Goal: Navigation & Orientation: Find specific page/section

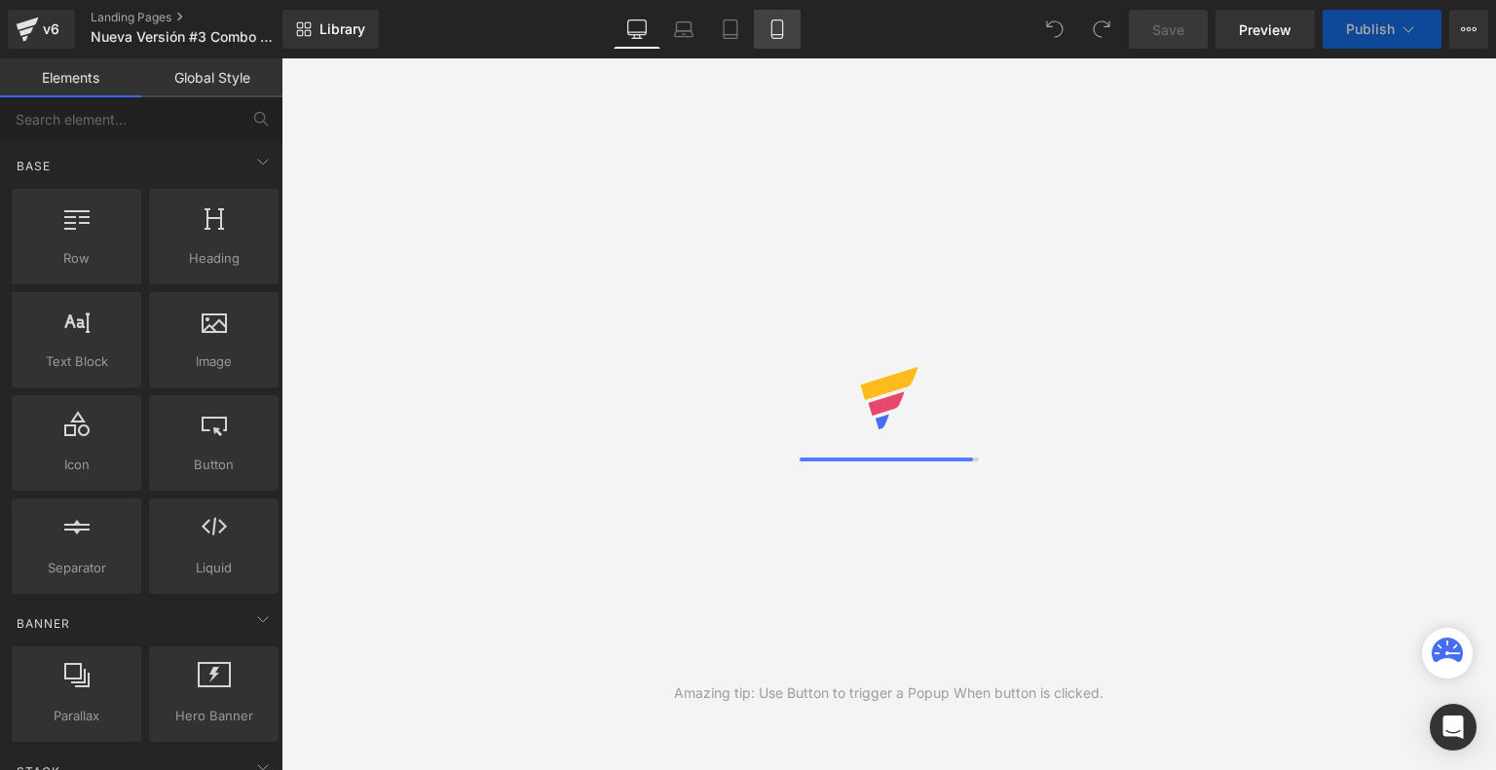
click at [787, 26] on link "Mobile" at bounding box center [777, 29] width 47 height 39
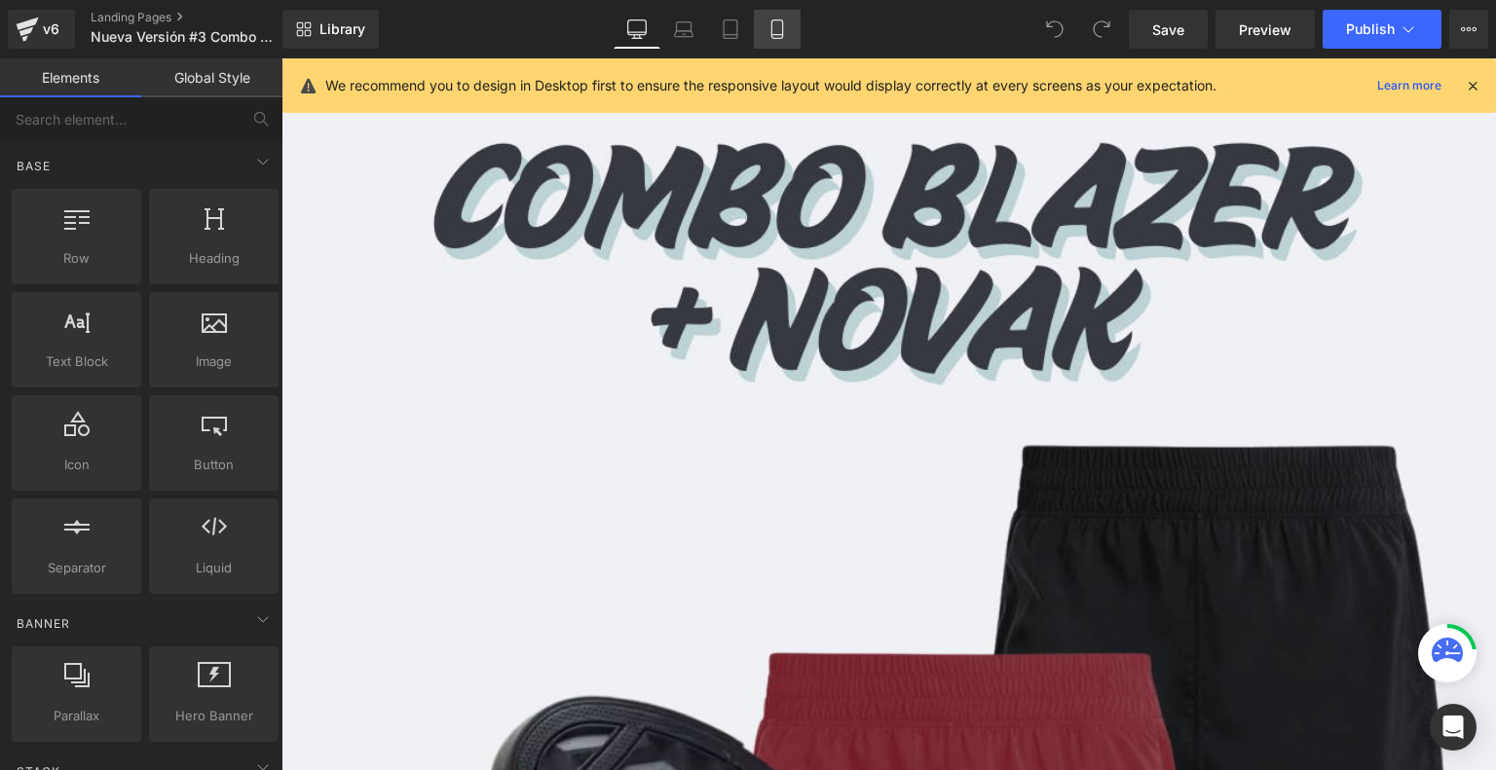
click at [787, 26] on link "Mobile" at bounding box center [777, 29] width 47 height 39
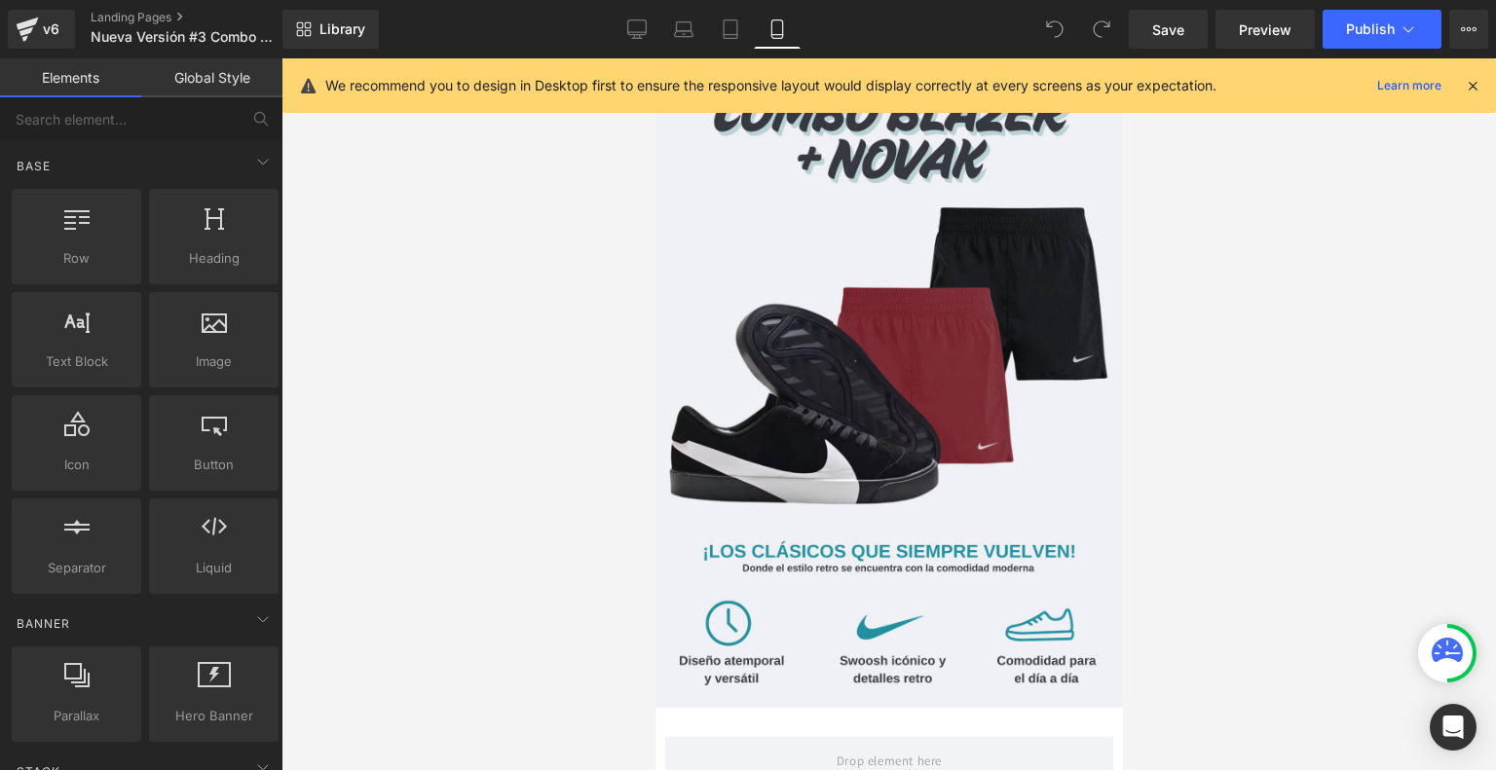
click at [1473, 85] on icon at bounding box center [1473, 86] width 18 height 18
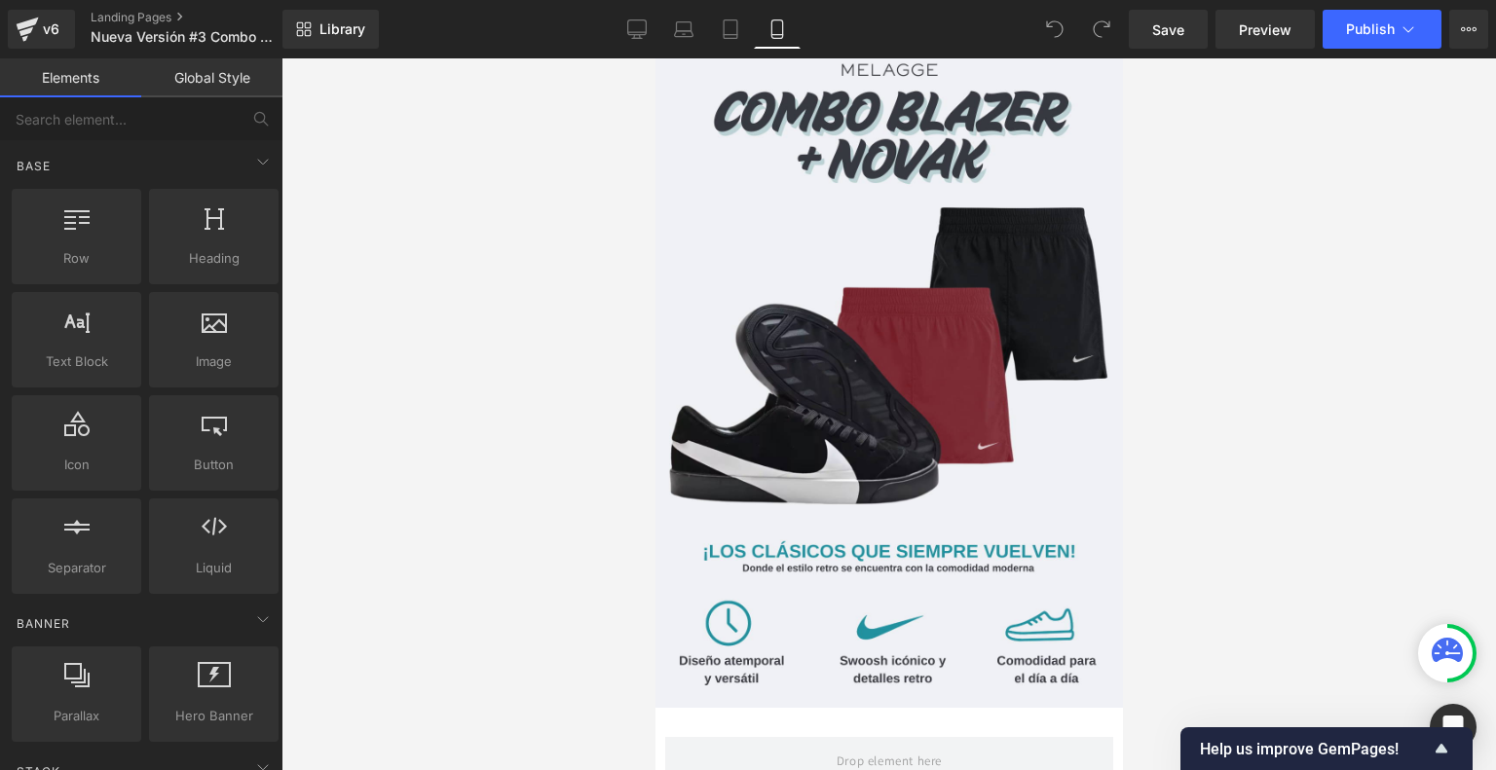
click at [1157, 298] on div at bounding box center [888, 414] width 1215 height 712
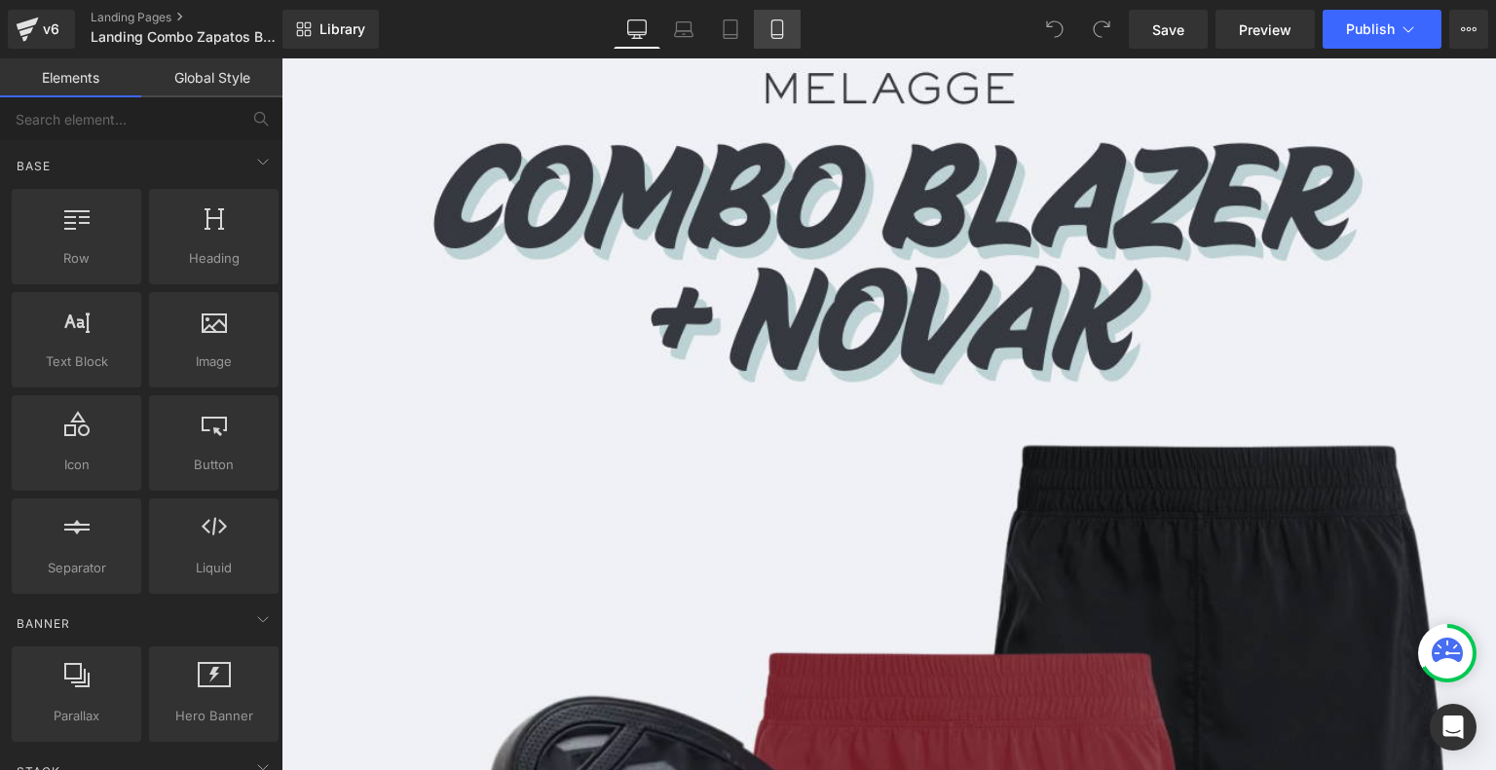
click at [784, 39] on link "Mobile" at bounding box center [777, 29] width 47 height 39
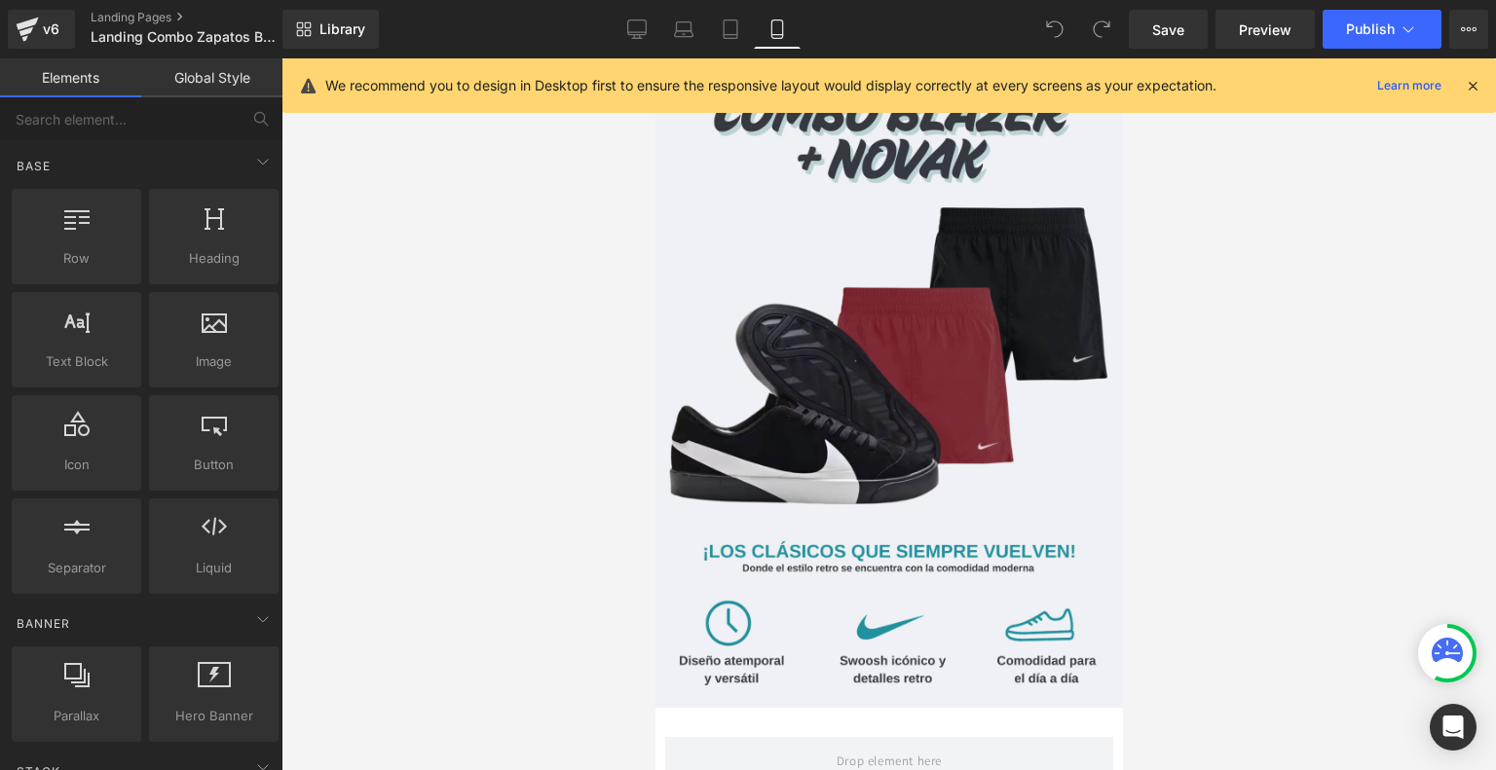
click at [1466, 89] on icon at bounding box center [1473, 86] width 18 height 18
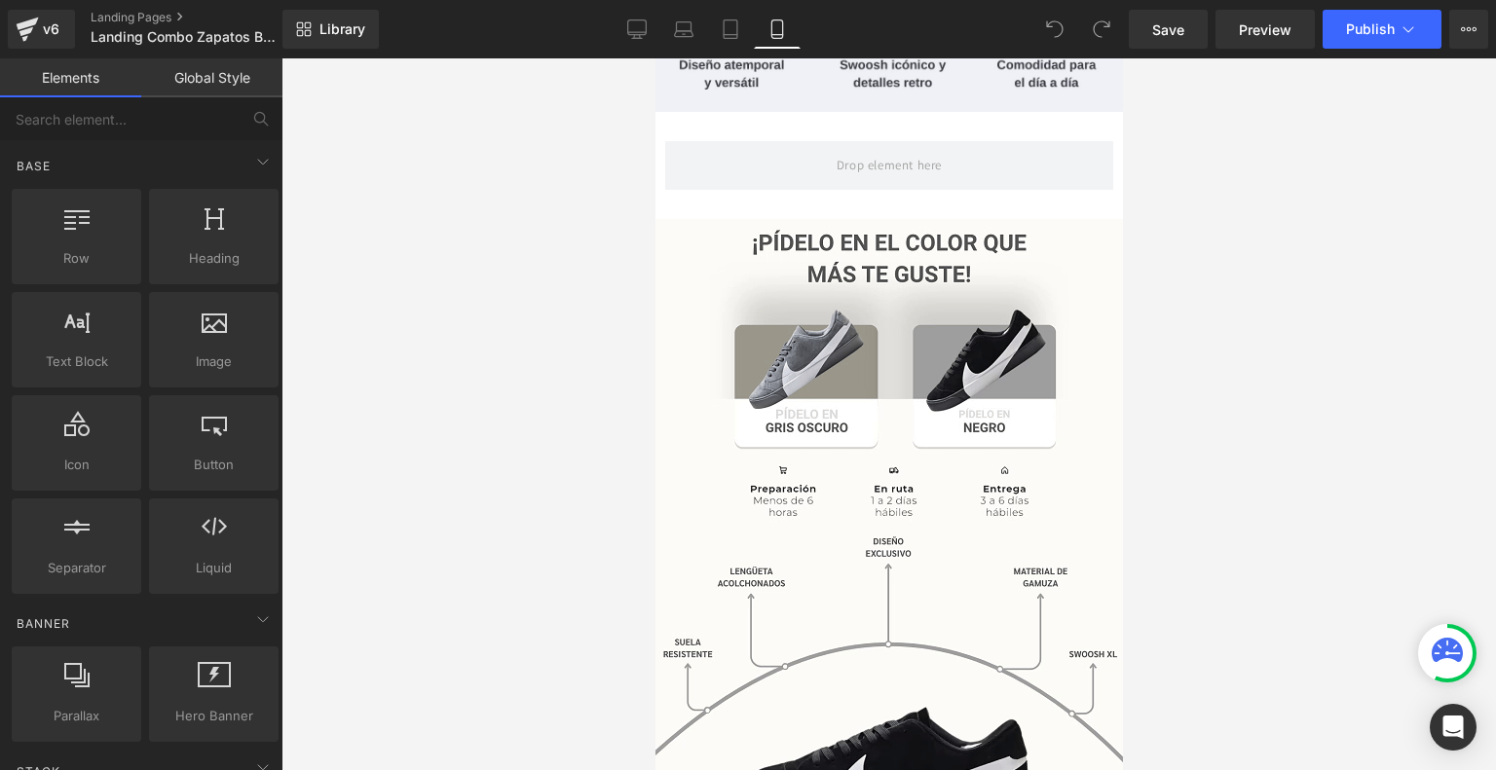
scroll to position [599, 0]
